Goal: Task Accomplishment & Management: Complete application form

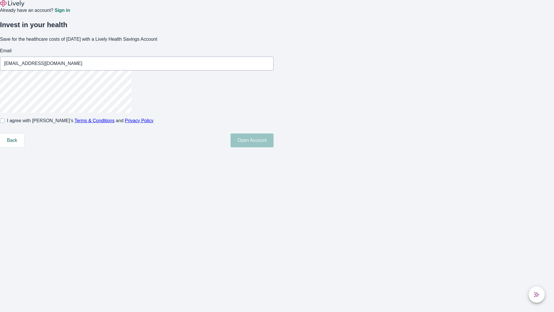
click at [5, 123] on input "I agree with Lively’s Terms & Conditions and Privacy Policy" at bounding box center [2, 120] width 5 height 5
checkbox input "true"
click at [273, 147] on button "Open Account" at bounding box center [251, 140] width 43 height 14
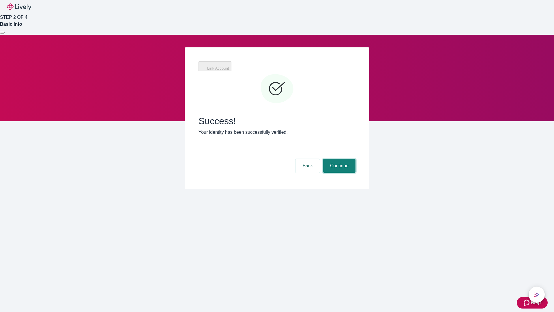
click at [338, 159] on button "Continue" at bounding box center [339, 166] width 32 height 14
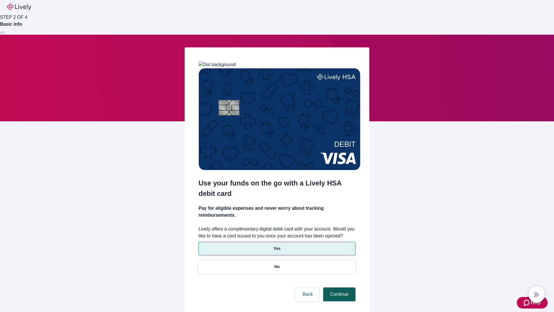
click at [277, 245] on p "Yes" at bounding box center [276, 248] width 7 height 6
click at [338, 287] on button "Continue" at bounding box center [339, 294] width 32 height 14
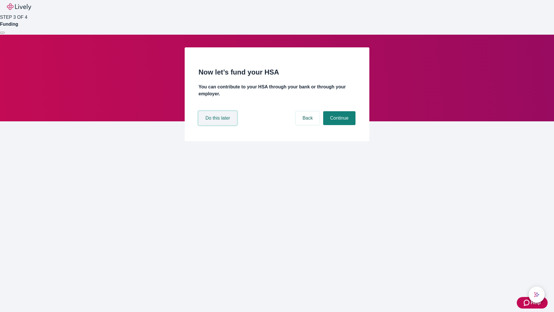
click at [218, 125] on button "Do this later" at bounding box center [217, 118] width 38 height 14
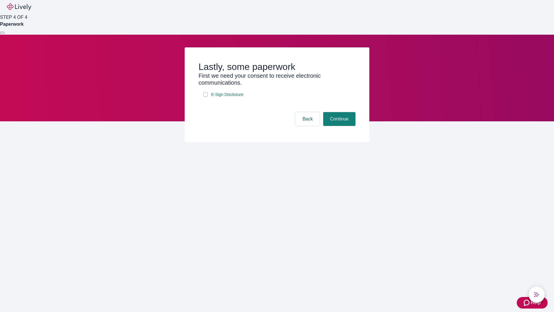
click at [205, 97] on input "E-Sign Disclosure" at bounding box center [205, 94] width 5 height 5
checkbox input "true"
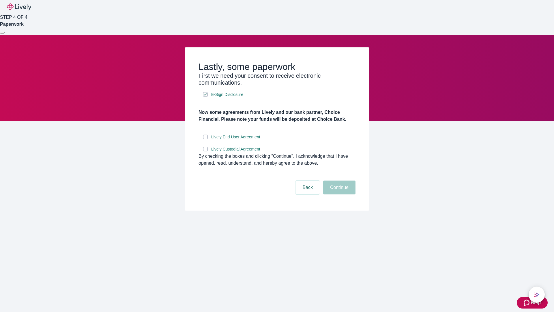
click at [205, 139] on input "Lively End User Agreement" at bounding box center [205, 136] width 5 height 5
checkbox input "true"
click at [205, 151] on input "Lively Custodial Agreement" at bounding box center [205, 149] width 5 height 5
checkbox input "true"
click at [338, 194] on button "Continue" at bounding box center [339, 187] width 32 height 14
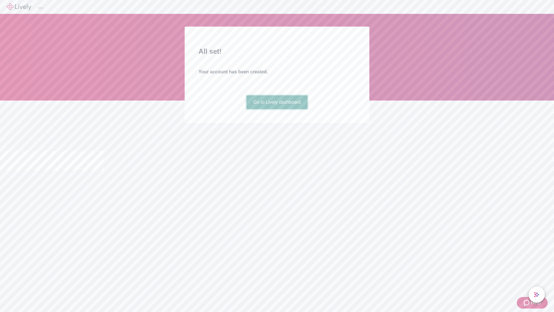
click at [277, 109] on link "Go to Lively dashboard" at bounding box center [276, 102] width 61 height 14
